Goal: Navigation & Orientation: Find specific page/section

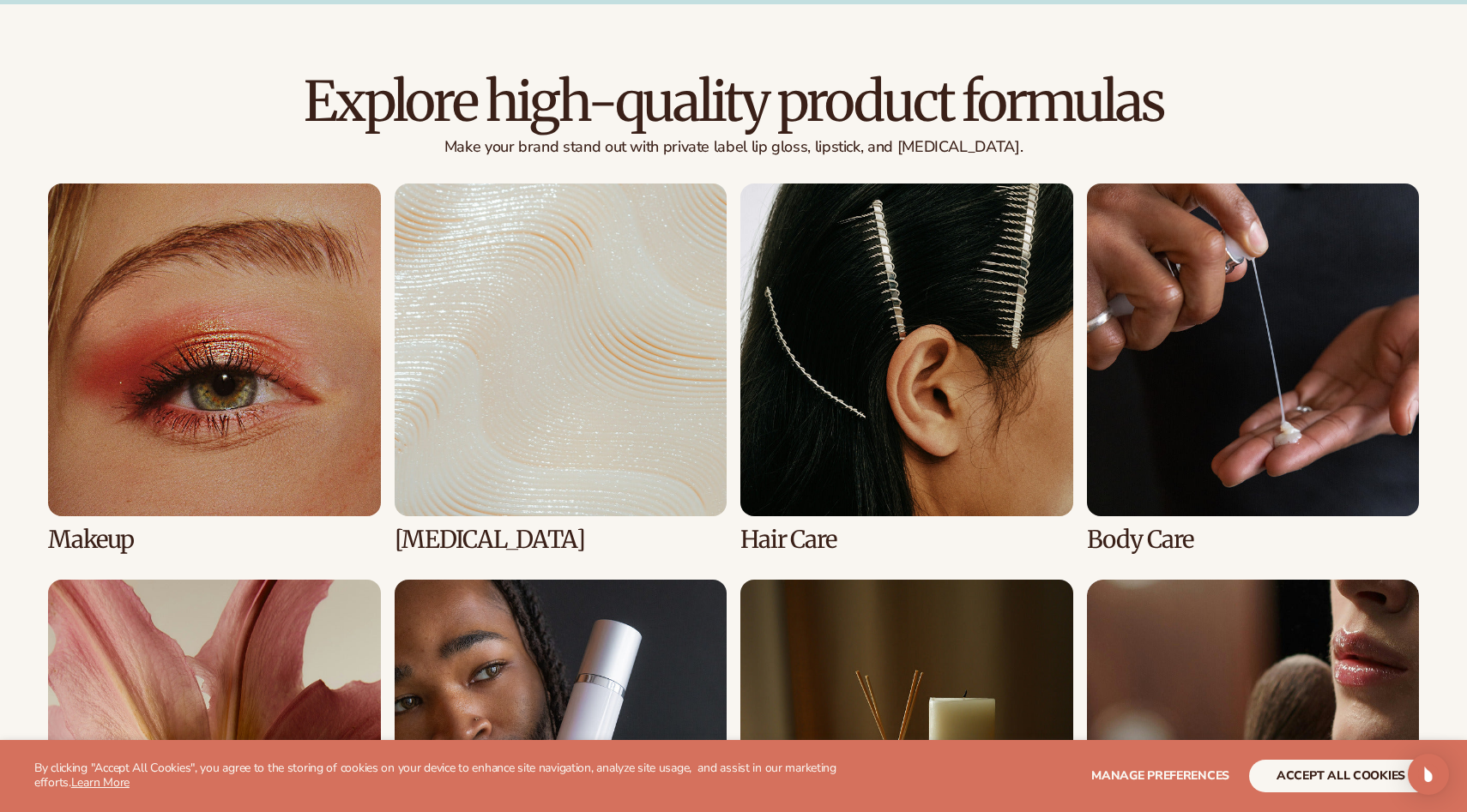
scroll to position [1334, 0]
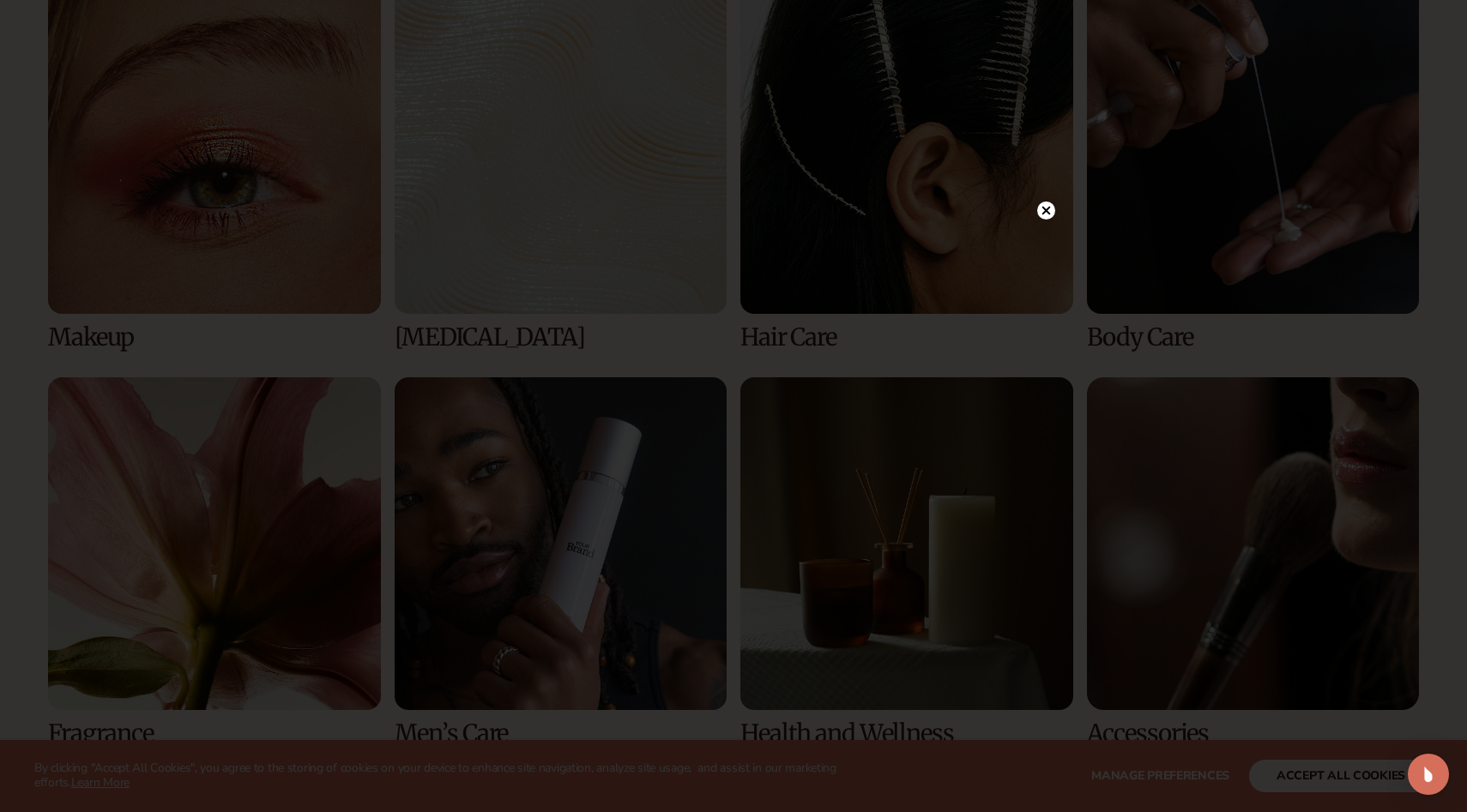
click at [1051, 212] on circle at bounding box center [1046, 210] width 18 height 18
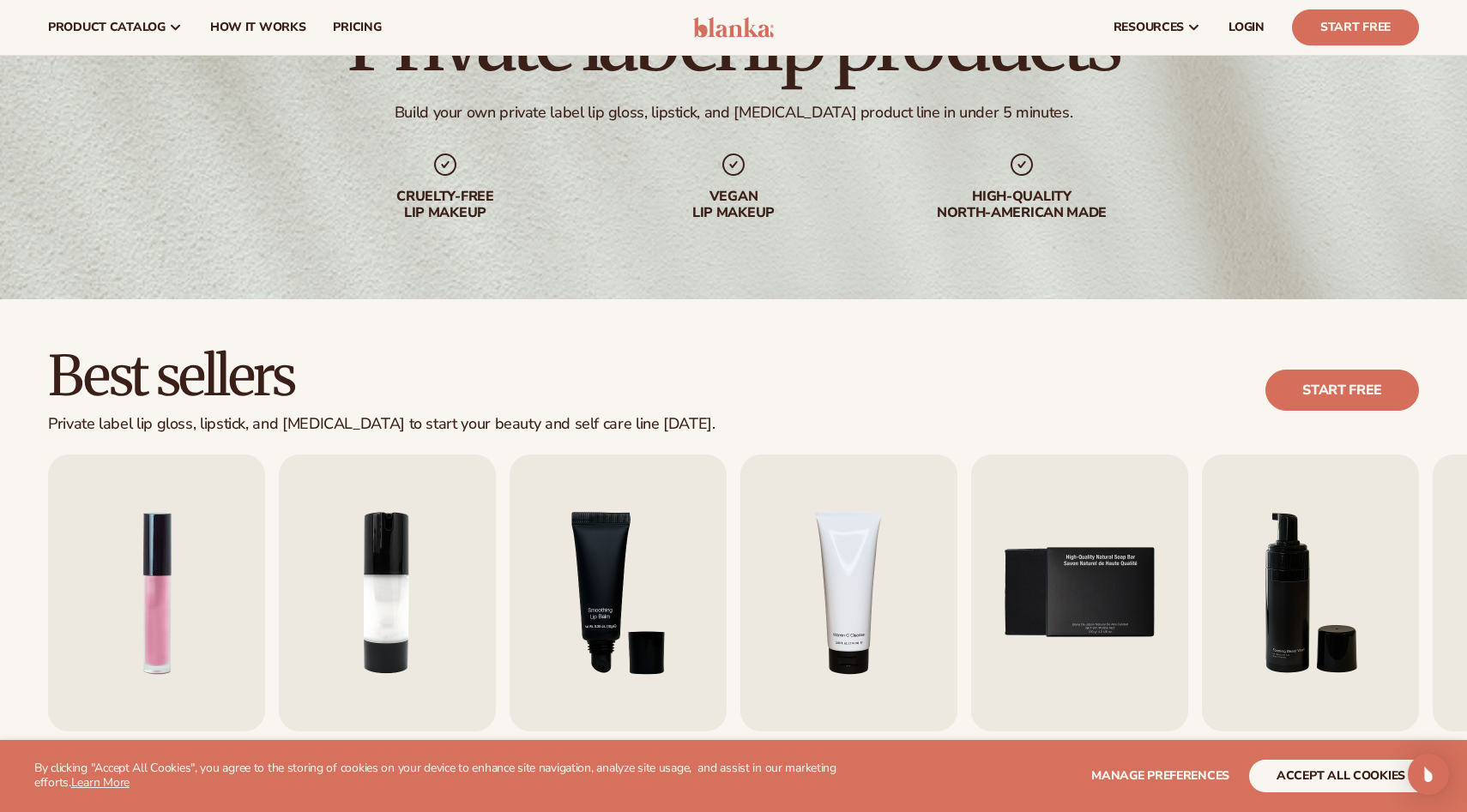
scroll to position [125, 0]
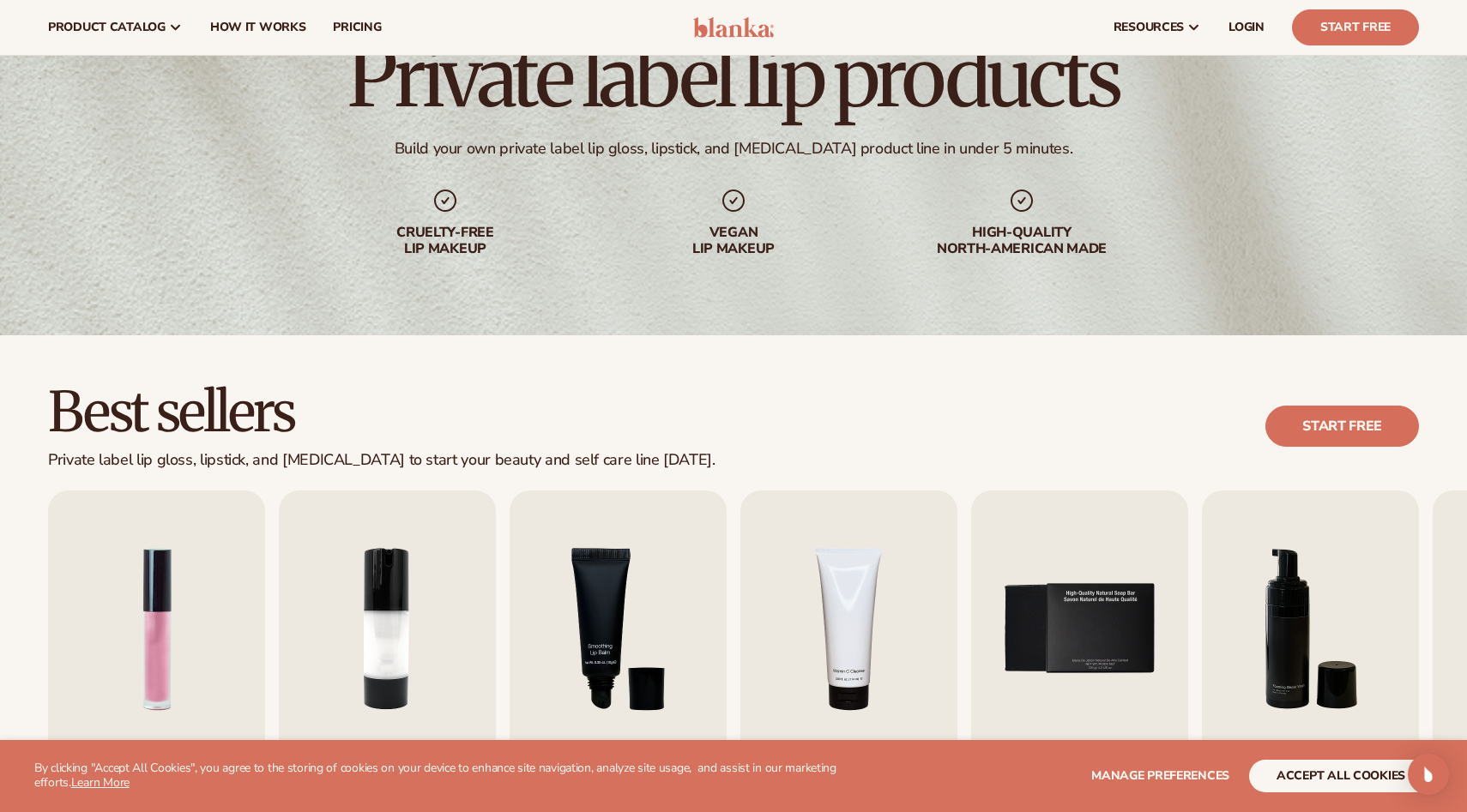
click at [447, 222] on div "Cruelty-free lip makeup" at bounding box center [444, 222] width 220 height 71
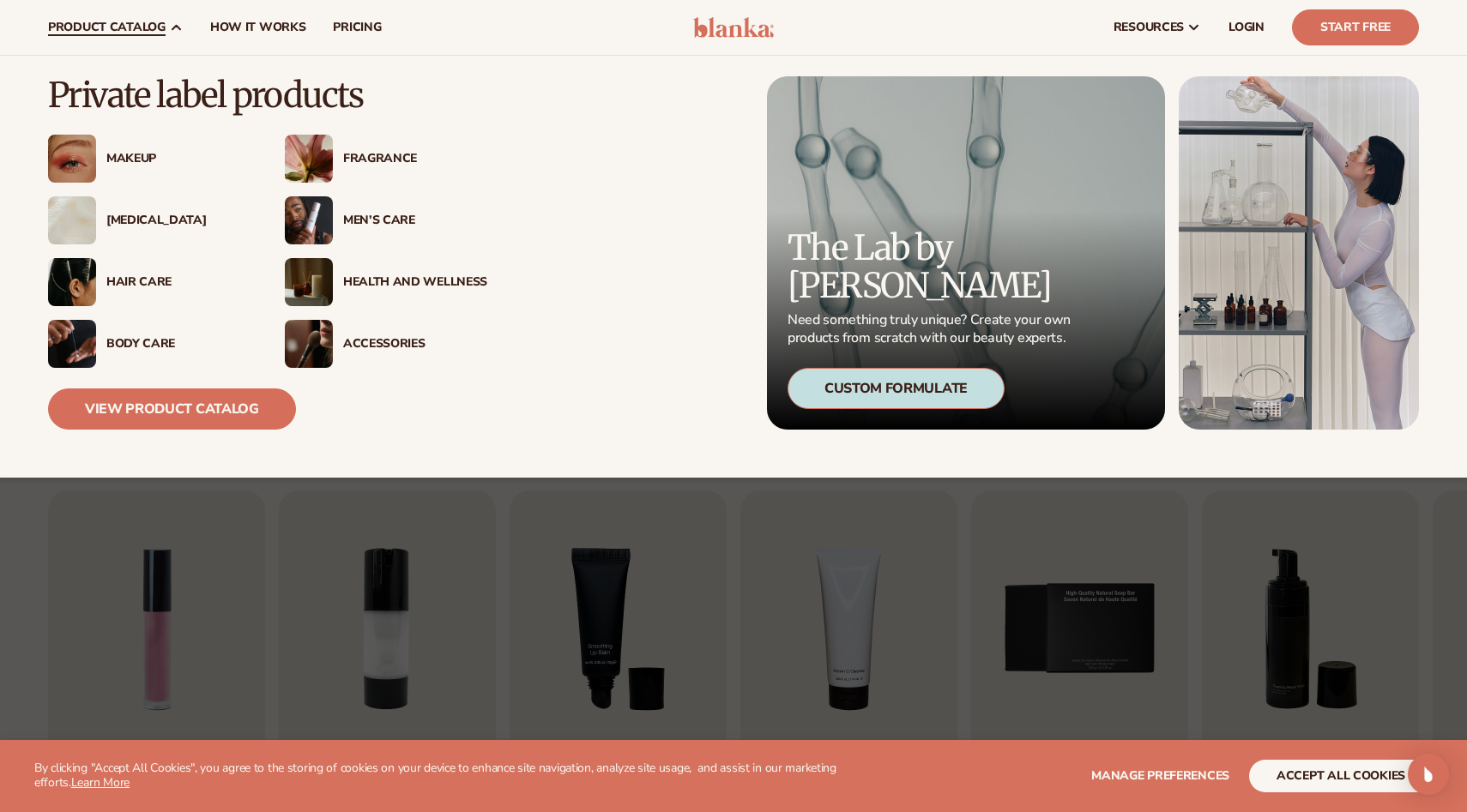
click at [119, 158] on div "Makeup" at bounding box center [178, 159] width 144 height 15
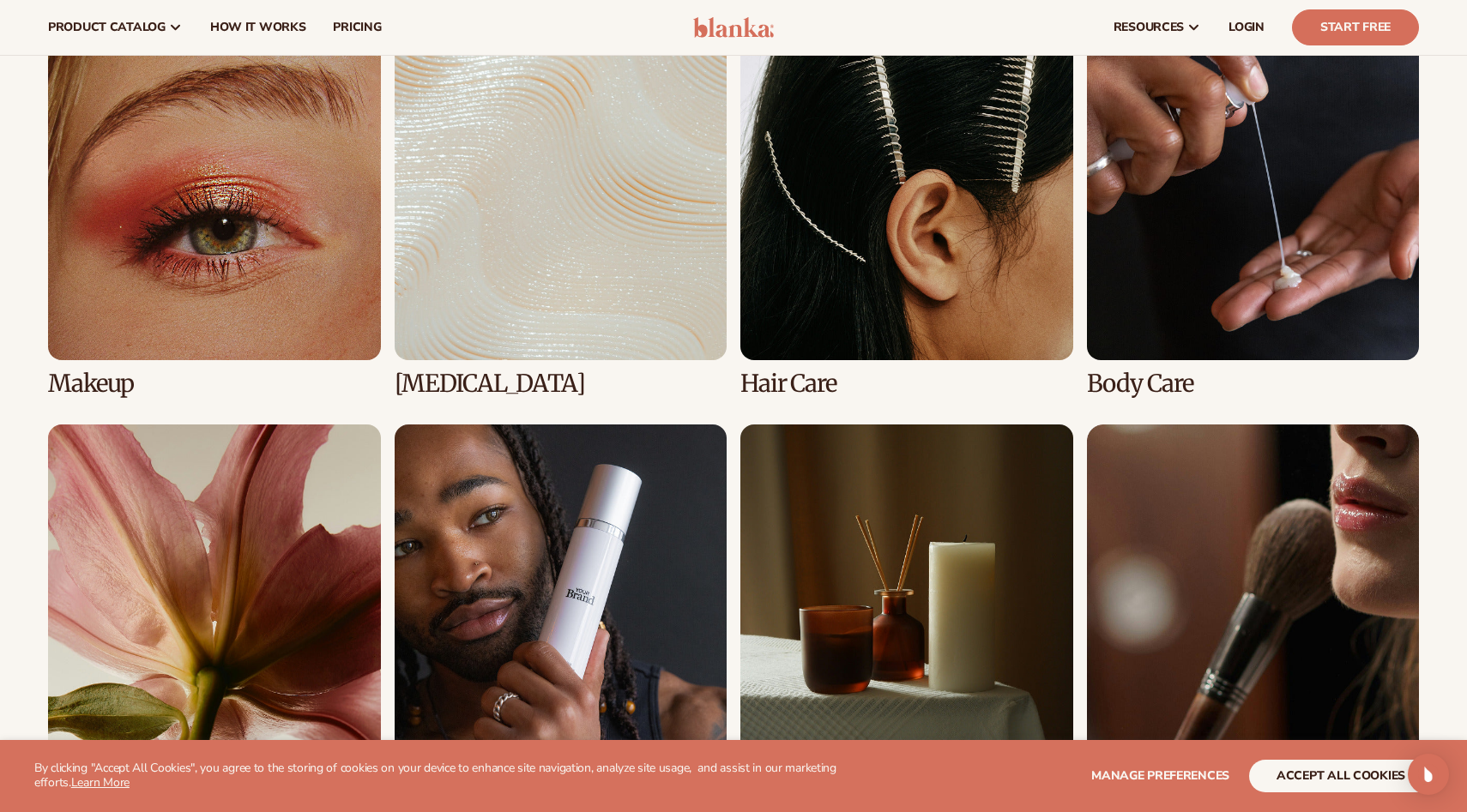
scroll to position [1194, 0]
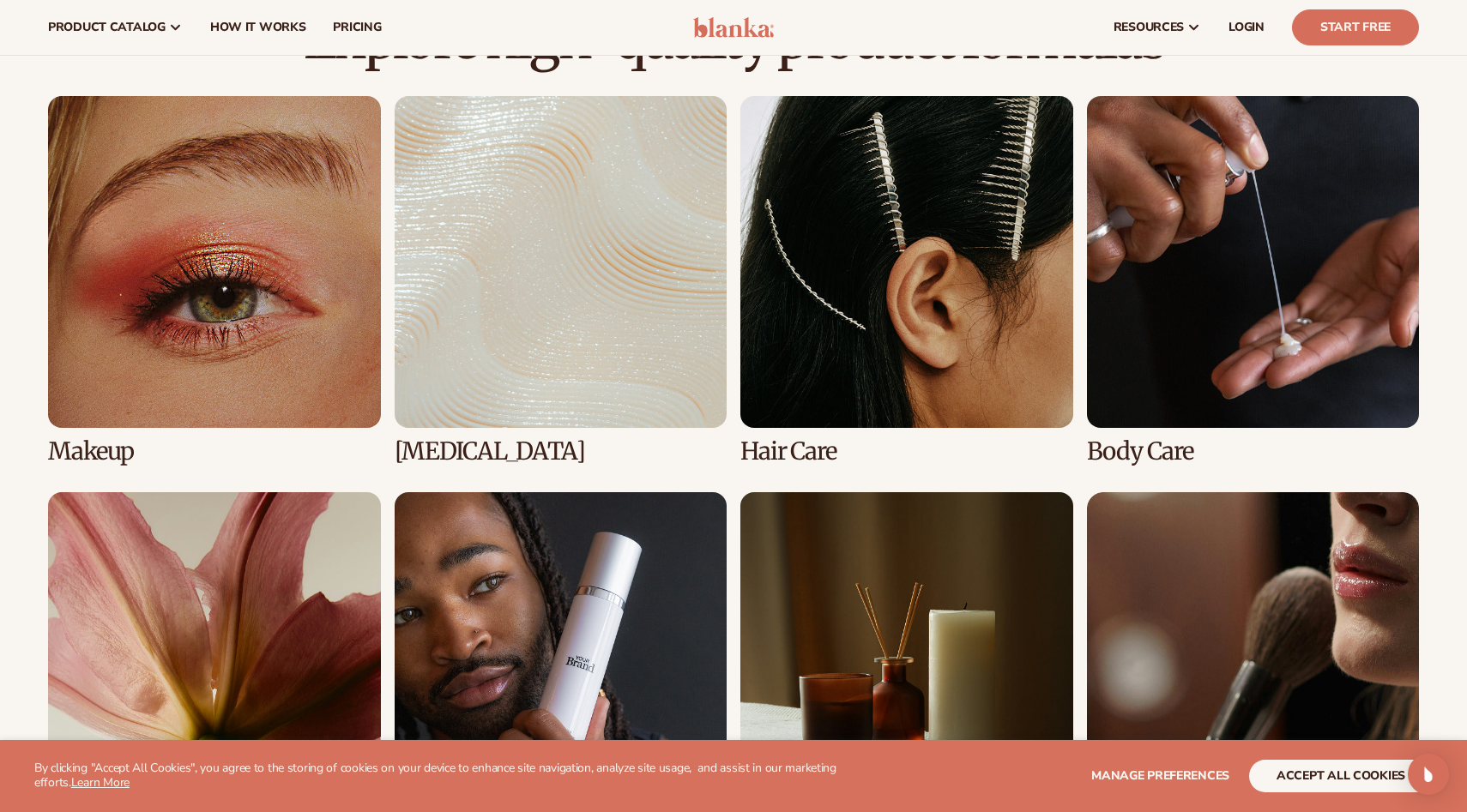
click at [312, 233] on link "1 / 8" at bounding box center [215, 280] width 333 height 369
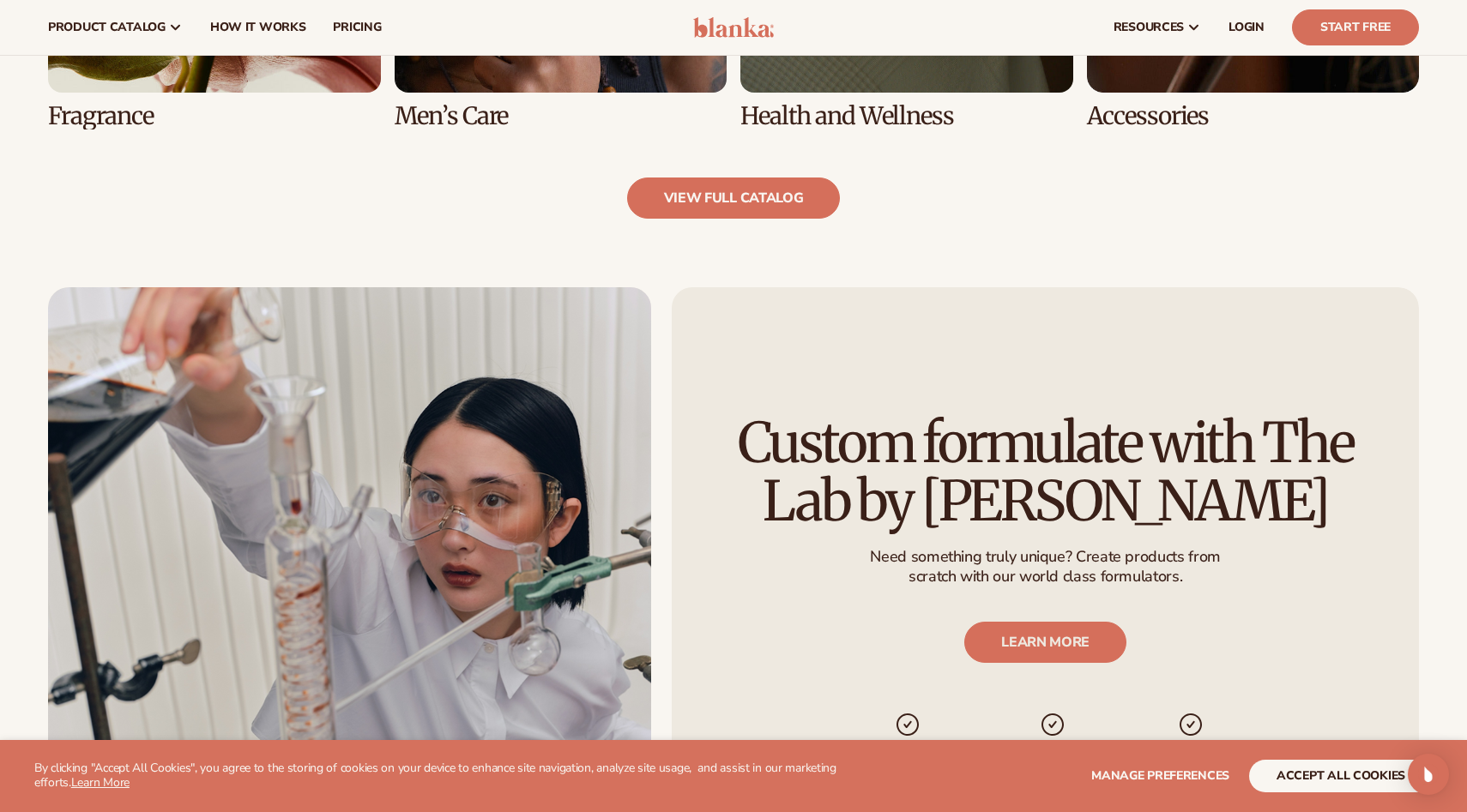
scroll to position [1573, 0]
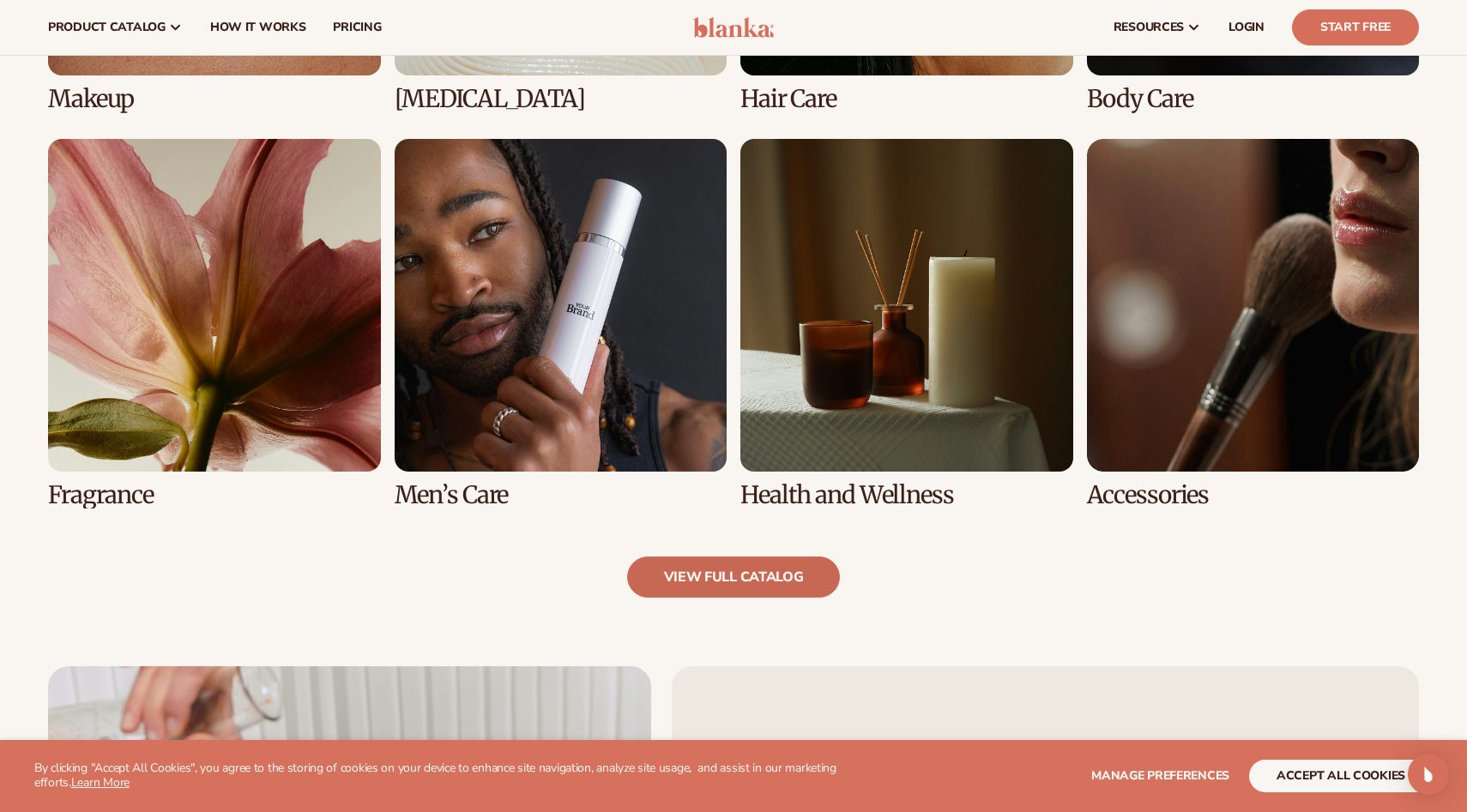
click at [702, 570] on link "view full catalog" at bounding box center [734, 577] width 214 height 42
